Goal: Transaction & Acquisition: Purchase product/service

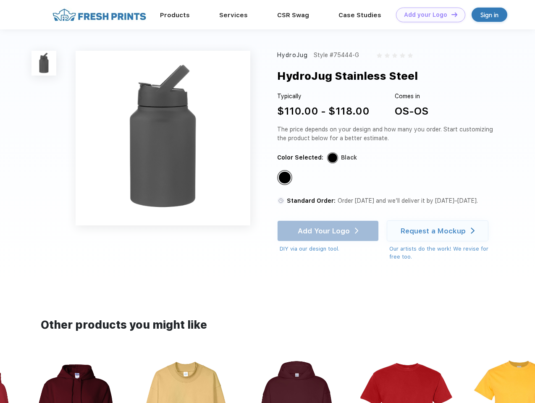
click at [427, 15] on link "Add your Logo Design Tool" at bounding box center [430, 15] width 69 height 15
click at [0, 0] on div "Design Tool" at bounding box center [0, 0] width 0 height 0
click at [450, 14] on link "Add your Logo Design Tool" at bounding box center [430, 15] width 69 height 15
click at [44, 63] on img at bounding box center [43, 63] width 25 height 25
click at [285, 178] on div "Standard Color" at bounding box center [285, 178] width 12 height 12
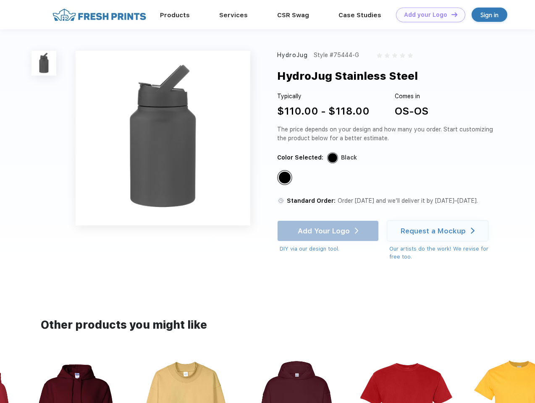
click at [329, 231] on div "Add Your Logo DIY via our design tool. Ah shoot! This product isn't up in our d…" at bounding box center [328, 236] width 102 height 33
click at [439, 231] on div "Request a Mockup" at bounding box center [432, 231] width 65 height 8
click at [267, 380] on img at bounding box center [296, 411] width 94 height 107
